Goal: Task Accomplishment & Management: Complete application form

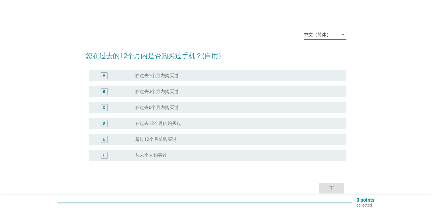
click at [344, 32] on icon "arrow_drop_down" at bounding box center [343, 34] width 7 height 7
click at [332, 41] on div "English" at bounding box center [326, 39] width 34 height 7
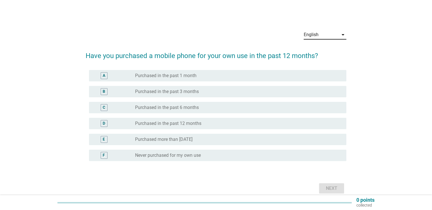
click at [104, 138] on div "E" at bounding box center [104, 140] width 2 height 6
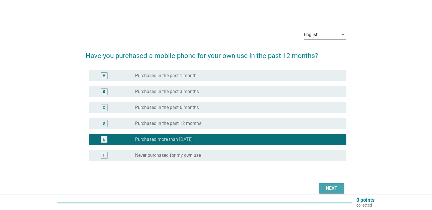
click at [328, 189] on div "Next" at bounding box center [332, 188] width 16 height 7
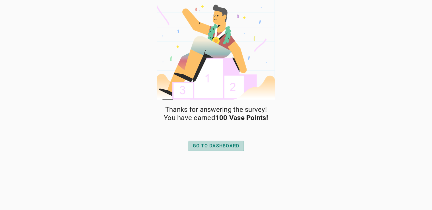
click at [211, 148] on div "GO TO DASHBOARD" at bounding box center [216, 146] width 47 height 7
